Goal: Information Seeking & Learning: Learn about a topic

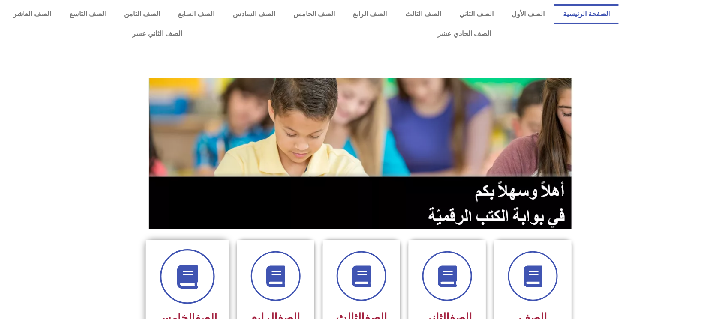
click at [175, 283] on span at bounding box center [187, 276] width 55 height 55
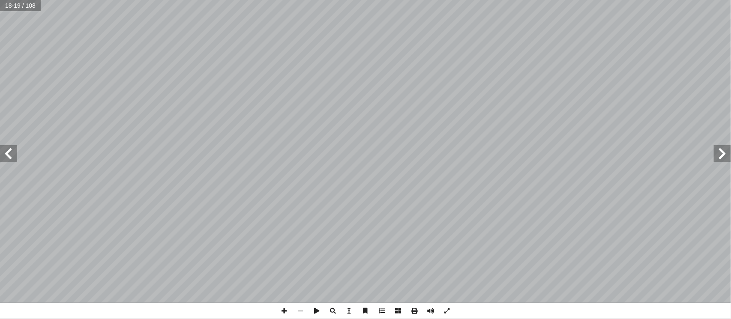
click at [7, 158] on span at bounding box center [8, 153] width 17 height 17
click at [7, 156] on span at bounding box center [8, 153] width 17 height 17
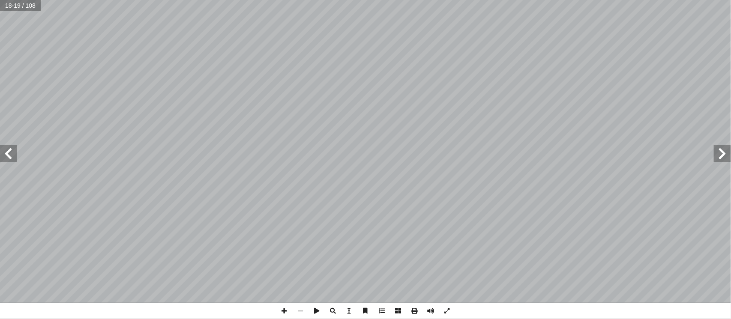
drag, startPoint x: 7, startPoint y: 156, endPoint x: 731, endPoint y: -69, distance: 758.3
click at [731, 0] on html "الصفحة الرئيسية الصف الأول الصف الثاني الصف الثالث الصف الرابع الصف الخامس الصف…" at bounding box center [365, 39] width 731 height 78
click at [13, 145] on span at bounding box center [8, 153] width 17 height 17
click at [16, 140] on div "4 ٨ : ِ ل ِ ص َّ ت ُ الم ِ مير َّ الض َ ت ْ ح َ ت ً � ّ ط َ خ ُ ع َ ض َ ن َ ، و…" at bounding box center [365, 151] width 731 height 303
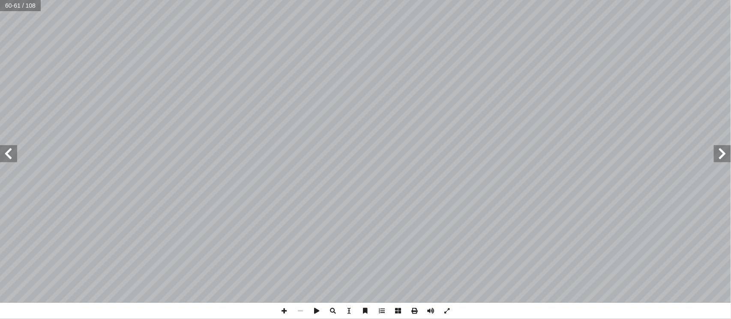
drag, startPoint x: 6, startPoint y: 151, endPoint x: 9, endPoint y: 147, distance: 5.8
click at [9, 149] on span at bounding box center [8, 153] width 17 height 17
click at [287, 313] on span at bounding box center [284, 311] width 16 height 16
click at [299, 313] on span at bounding box center [300, 311] width 16 height 16
click at [280, 312] on span at bounding box center [284, 311] width 16 height 16
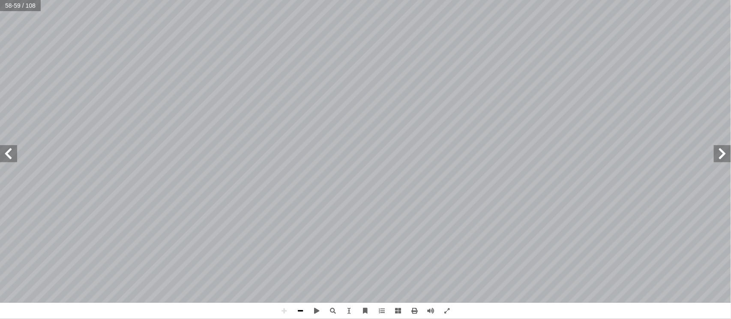
click at [302, 309] on span at bounding box center [300, 311] width 16 height 16
click at [280, 309] on span at bounding box center [284, 311] width 16 height 16
click at [285, 312] on span at bounding box center [284, 311] width 16 height 16
